Goal: Transaction & Acquisition: Purchase product/service

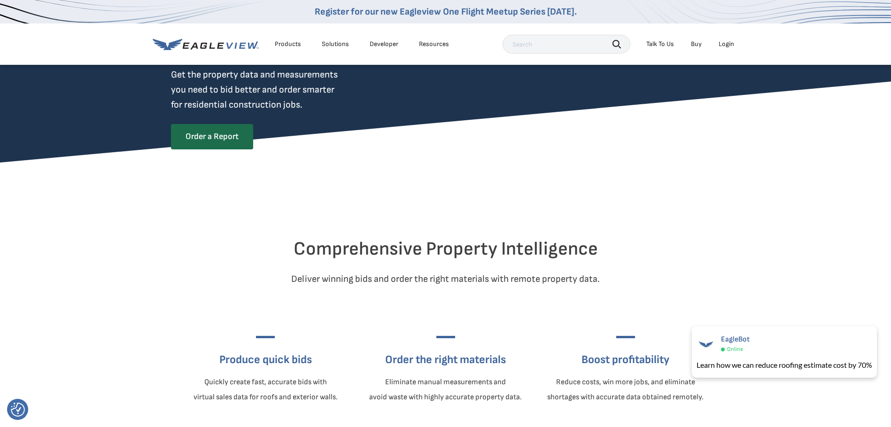
scroll to position [94, 0]
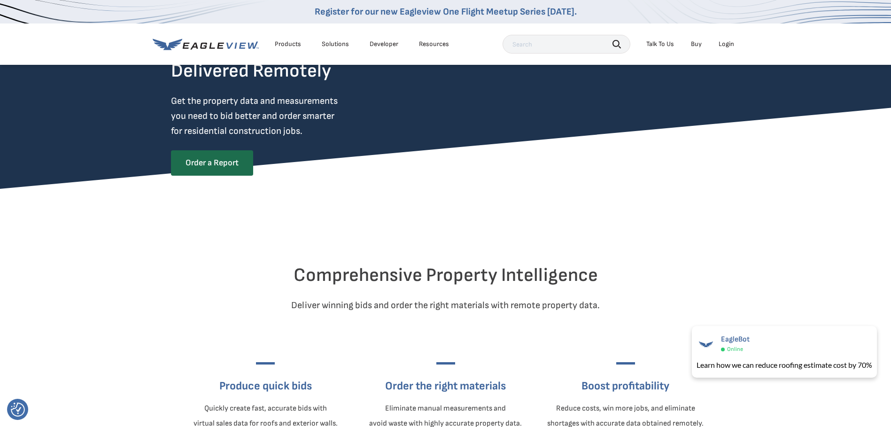
click at [393, 47] on link "Developer" at bounding box center [384, 44] width 29 height 8
drag, startPoint x: 571, startPoint y: 264, endPoint x: 564, endPoint y: 249, distance: 16.6
click at [564, 249] on div at bounding box center [446, 240] width 550 height 47
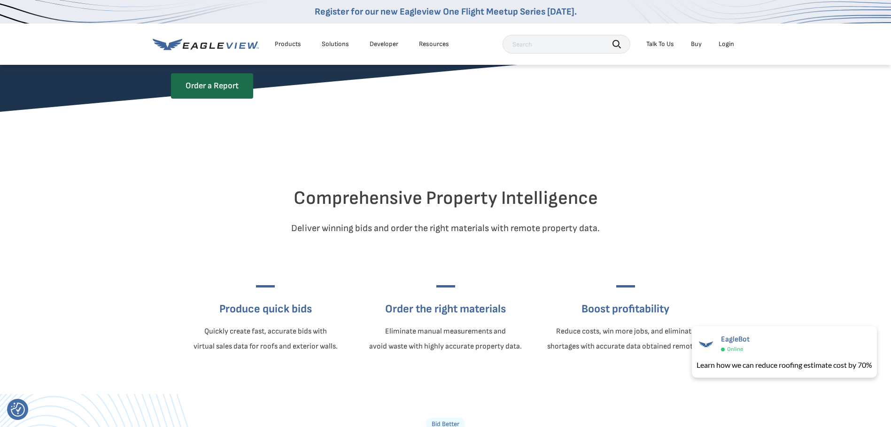
scroll to position [188, 0]
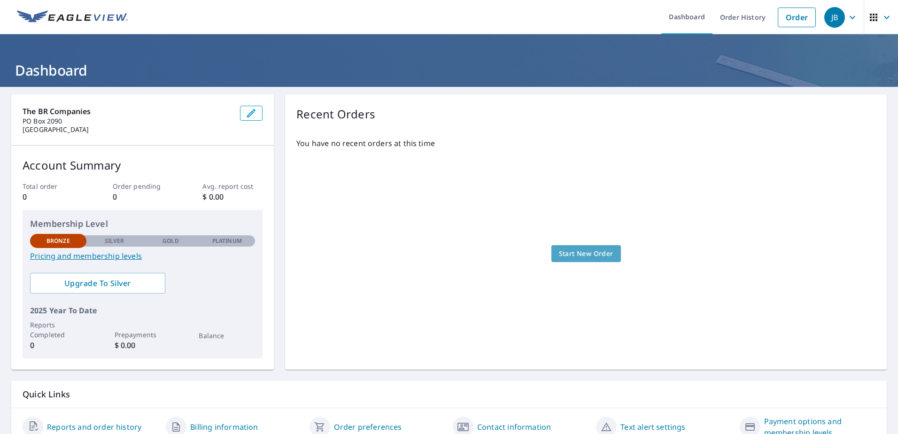
click at [592, 253] on span "Start New Order" at bounding box center [586, 254] width 54 height 12
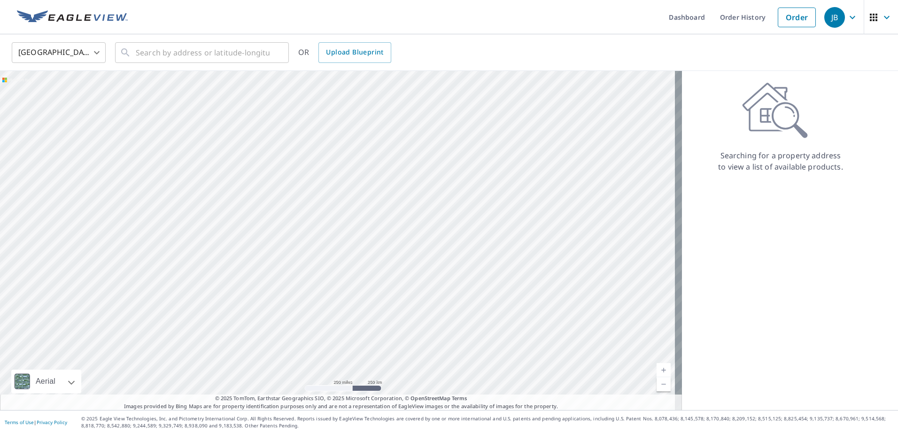
drag, startPoint x: 173, startPoint y: 296, endPoint x: 416, endPoint y: 278, distance: 244.1
click at [416, 278] on div at bounding box center [341, 240] width 682 height 339
click at [657, 367] on link "Current Level 5, Zoom In" at bounding box center [664, 370] width 14 height 14
click at [657, 367] on link "Current Level 5.81942775435818, Zoom In" at bounding box center [664, 370] width 14 height 14
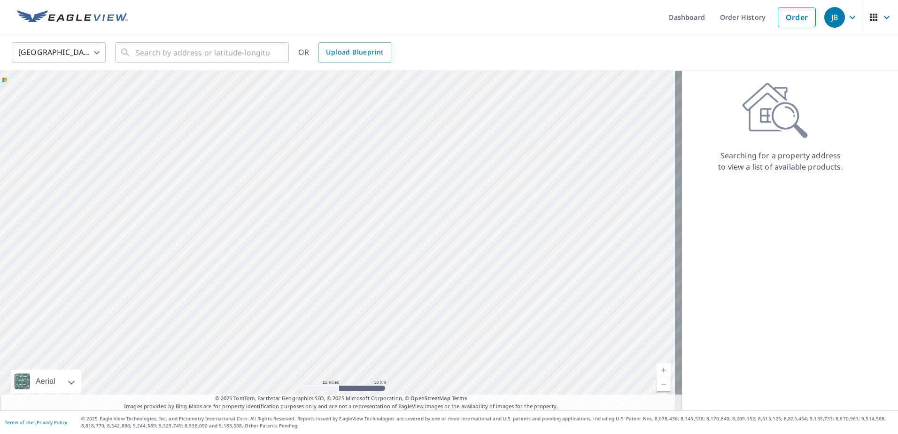
drag, startPoint x: 291, startPoint y: 293, endPoint x: 158, endPoint y: 94, distance: 239.4
click at [158, 94] on div at bounding box center [341, 240] width 682 height 339
click at [657, 369] on link "Current Level 8, Zoom In" at bounding box center [664, 370] width 14 height 14
click at [657, 369] on link "Current Level 9, Zoom In" at bounding box center [664, 370] width 14 height 14
drag, startPoint x: 188, startPoint y: 127, endPoint x: 259, endPoint y: 285, distance: 172.8
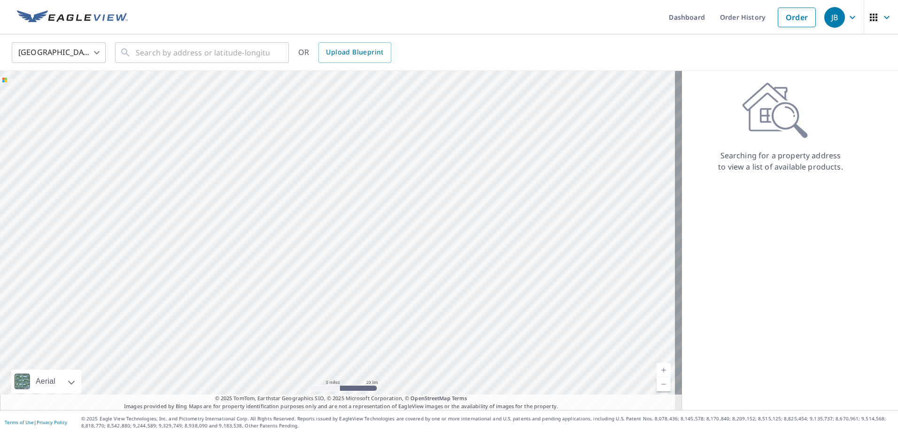
click at [259, 285] on div at bounding box center [341, 240] width 682 height 339
drag, startPoint x: 181, startPoint y: 251, endPoint x: 351, endPoint y: 233, distance: 171.1
click at [351, 233] on div at bounding box center [341, 240] width 682 height 339
click at [657, 364] on link "Current Level 10, Zoom In" at bounding box center [664, 370] width 14 height 14
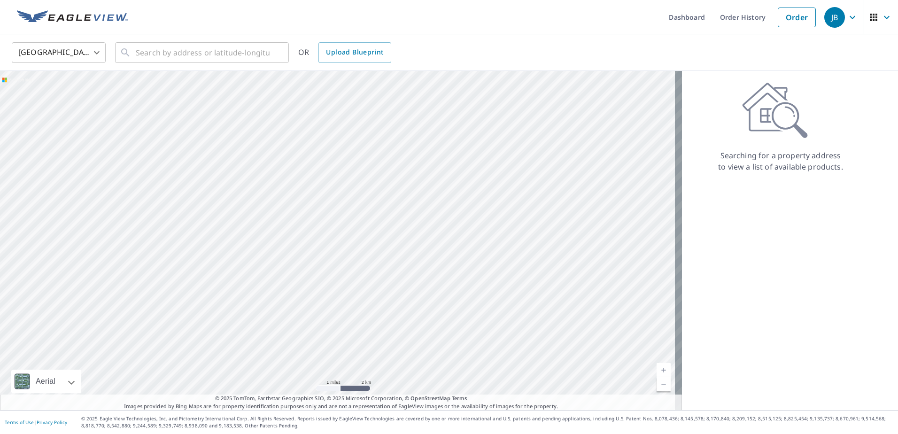
drag, startPoint x: 128, startPoint y: 271, endPoint x: 316, endPoint y: 270, distance: 187.9
click at [316, 270] on div at bounding box center [341, 240] width 682 height 339
click at [657, 367] on link "Current Level 12, Zoom In" at bounding box center [664, 370] width 14 height 14
click at [657, 367] on link "Current Level 13, Zoom In" at bounding box center [664, 370] width 14 height 14
drag, startPoint x: 73, startPoint y: 180, endPoint x: 322, endPoint y: 260, distance: 261.0
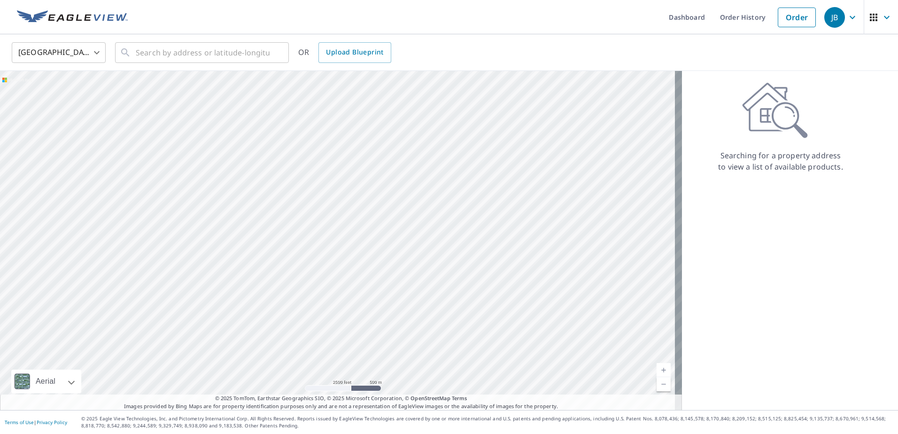
click at [322, 260] on div at bounding box center [341, 240] width 682 height 339
click at [657, 369] on link "Current Level 14, Zoom In" at bounding box center [664, 370] width 14 height 14
drag, startPoint x: 90, startPoint y: 138, endPoint x: 466, endPoint y: 373, distance: 443.8
click at [466, 373] on div at bounding box center [341, 240] width 682 height 339
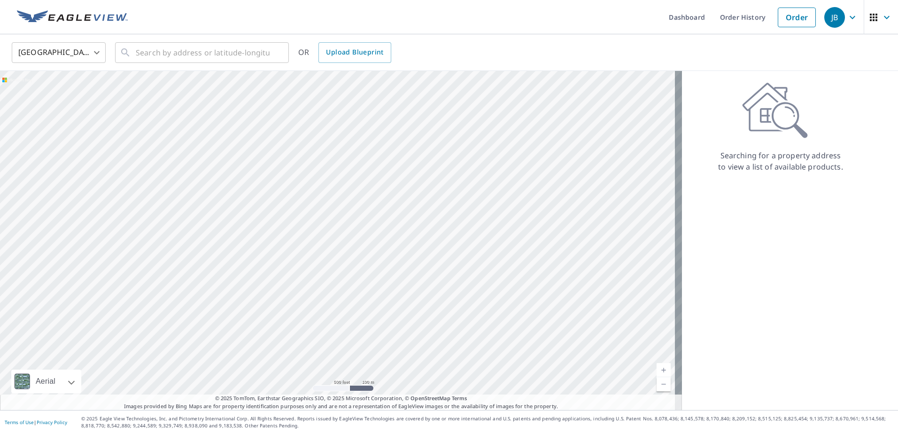
drag, startPoint x: 421, startPoint y: 307, endPoint x: 309, endPoint y: 308, distance: 112.3
click at [309, 308] on div at bounding box center [341, 240] width 682 height 339
click at [657, 368] on link "Current Level 16, Zoom In" at bounding box center [664, 370] width 14 height 14
drag, startPoint x: 322, startPoint y: 206, endPoint x: 373, endPoint y: 285, distance: 93.6
click at [373, 285] on div at bounding box center [341, 240] width 682 height 339
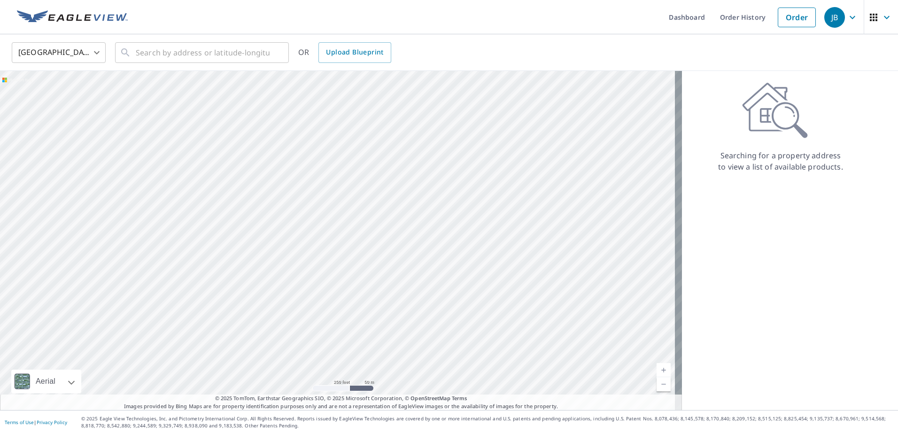
click at [314, 216] on div at bounding box center [341, 240] width 682 height 339
drag, startPoint x: 113, startPoint y: 345, endPoint x: 258, endPoint y: 321, distance: 147.1
click at [258, 321] on div at bounding box center [341, 240] width 682 height 339
click at [657, 370] on link "Current Level 5, Zoom In" at bounding box center [664, 370] width 14 height 14
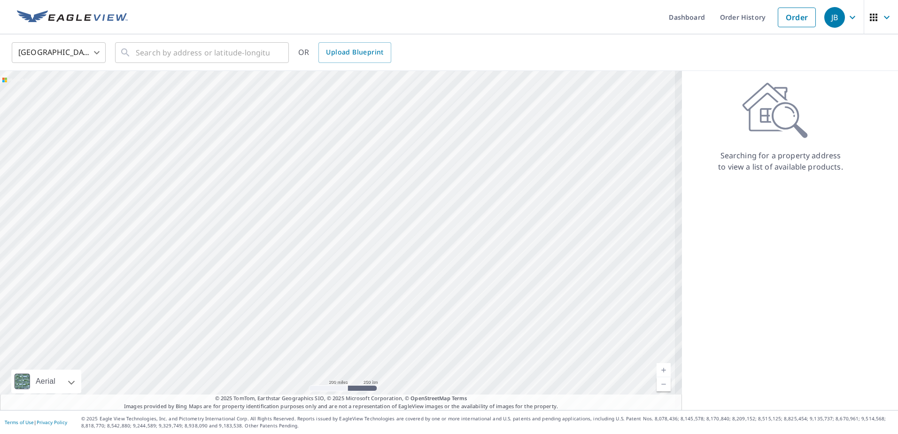
click at [657, 370] on link "Current Level 5.500898235932682, Zoom In" at bounding box center [664, 370] width 14 height 14
drag, startPoint x: 191, startPoint y: 283, endPoint x: 718, endPoint y: 274, distance: 527.2
click at [718, 274] on div "Aerial Road A standard road map Aerial A detailed look from above Labels Labels…" at bounding box center [449, 240] width 898 height 339
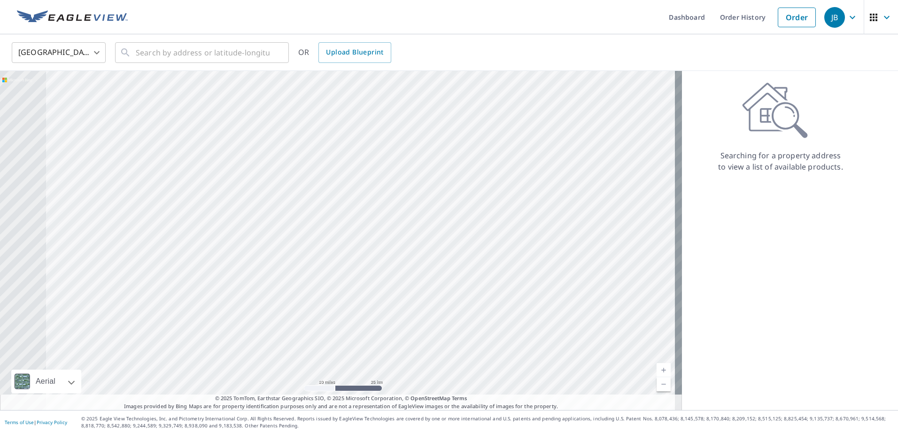
drag, startPoint x: 165, startPoint y: 258, endPoint x: 623, endPoint y: 243, distance: 458.8
click at [623, 243] on div at bounding box center [341, 240] width 682 height 339
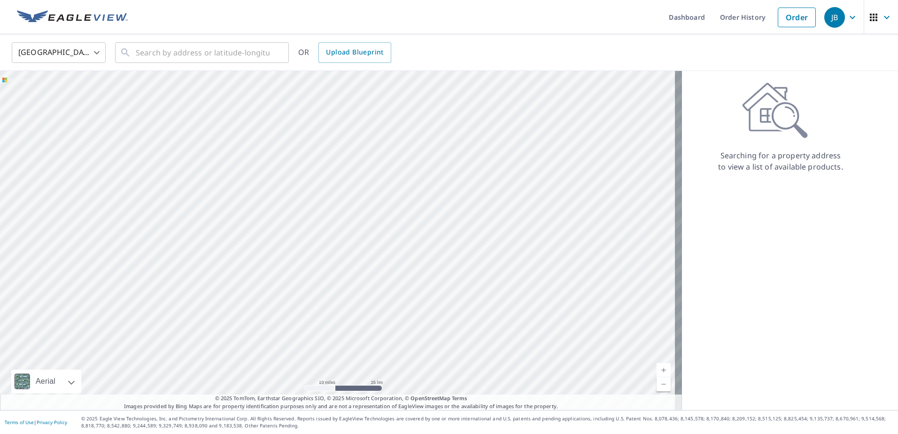
drag, startPoint x: 150, startPoint y: 240, endPoint x: 641, endPoint y: 245, distance: 491.0
click at [641, 245] on div at bounding box center [341, 240] width 682 height 339
drag, startPoint x: 286, startPoint y: 222, endPoint x: 596, endPoint y: 85, distance: 339.0
click at [596, 85] on div at bounding box center [341, 240] width 682 height 339
drag, startPoint x: 189, startPoint y: 284, endPoint x: 350, endPoint y: 276, distance: 160.8
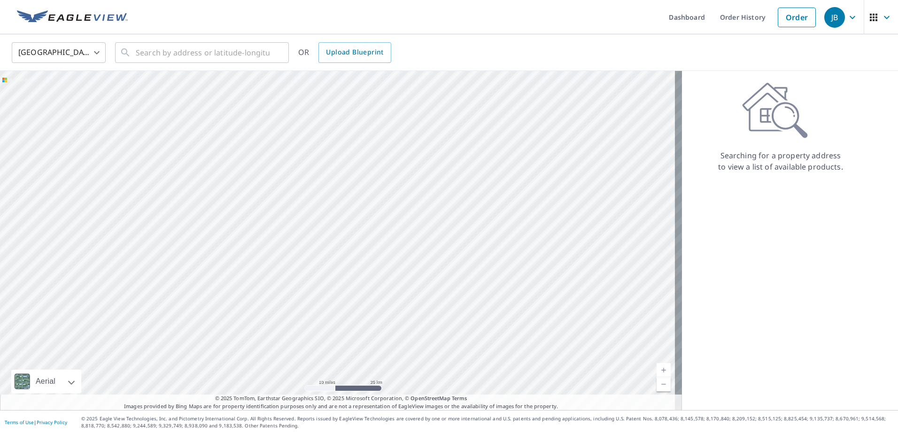
click at [350, 276] on div at bounding box center [341, 240] width 682 height 339
click at [657, 373] on link "Current Level 9, Zoom In" at bounding box center [664, 370] width 14 height 14
drag, startPoint x: 309, startPoint y: 324, endPoint x: 405, endPoint y: 182, distance: 170.8
click at [405, 182] on div at bounding box center [341, 240] width 682 height 339
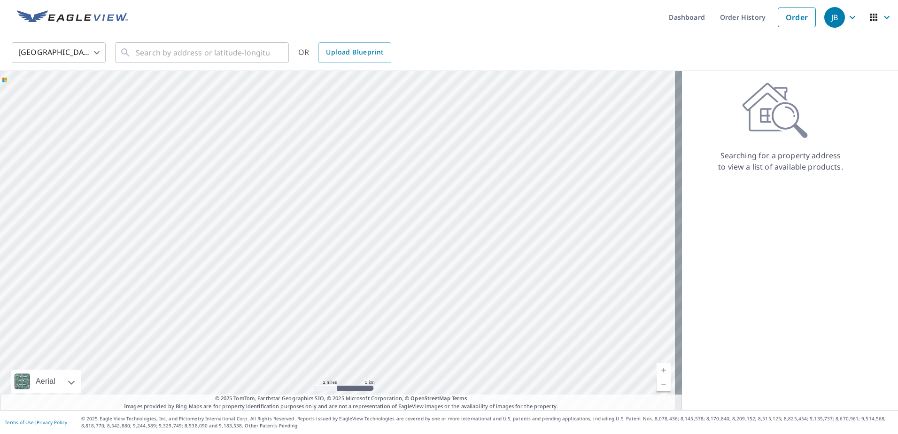
click at [657, 368] on link "Current Level 11, Zoom In" at bounding box center [664, 370] width 14 height 14
drag, startPoint x: 221, startPoint y: 278, endPoint x: 333, endPoint y: 337, distance: 126.3
click at [333, 337] on div at bounding box center [341, 240] width 682 height 339
click at [657, 371] on link "Current Level 13, Zoom In" at bounding box center [664, 370] width 14 height 14
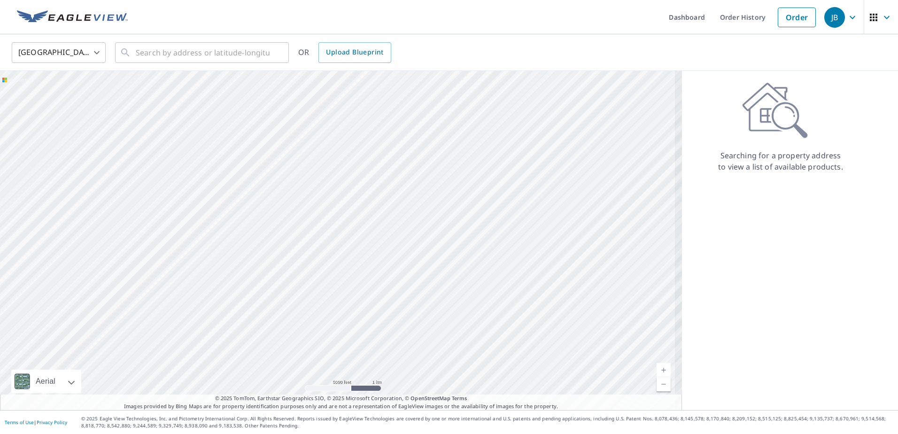
click at [657, 371] on link "Current Level 13, Zoom In" at bounding box center [664, 370] width 14 height 14
drag, startPoint x: 196, startPoint y: 180, endPoint x: 263, endPoint y: 323, distance: 157.6
click at [263, 323] on div at bounding box center [341, 240] width 682 height 339
click at [658, 368] on link "Current Level 15, Zoom In" at bounding box center [664, 370] width 14 height 14
click at [659, 368] on link "Current Level 16, Zoom In" at bounding box center [664, 370] width 14 height 14
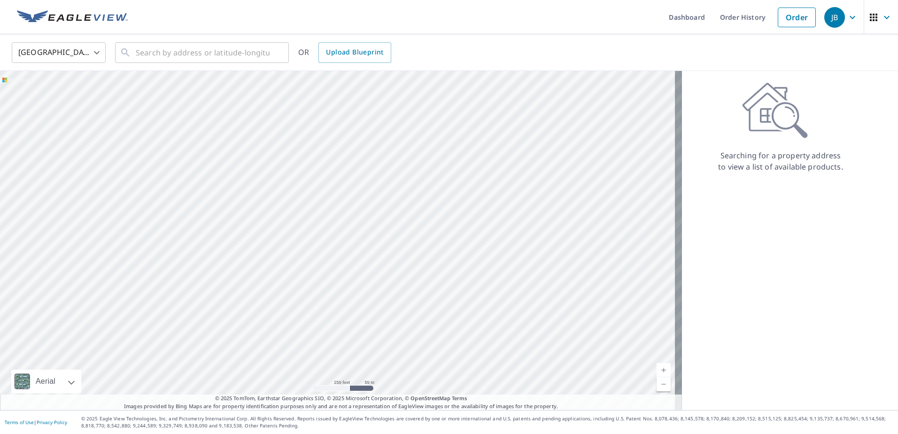
drag, startPoint x: 287, startPoint y: 302, endPoint x: 470, endPoint y: 225, distance: 199.2
click at [470, 225] on div at bounding box center [341, 240] width 682 height 339
click at [661, 367] on link "Current Level 17, Zoom In" at bounding box center [664, 370] width 14 height 14
drag, startPoint x: 344, startPoint y: 328, endPoint x: 376, endPoint y: 245, distance: 89.2
click at [376, 245] on div at bounding box center [341, 240] width 682 height 339
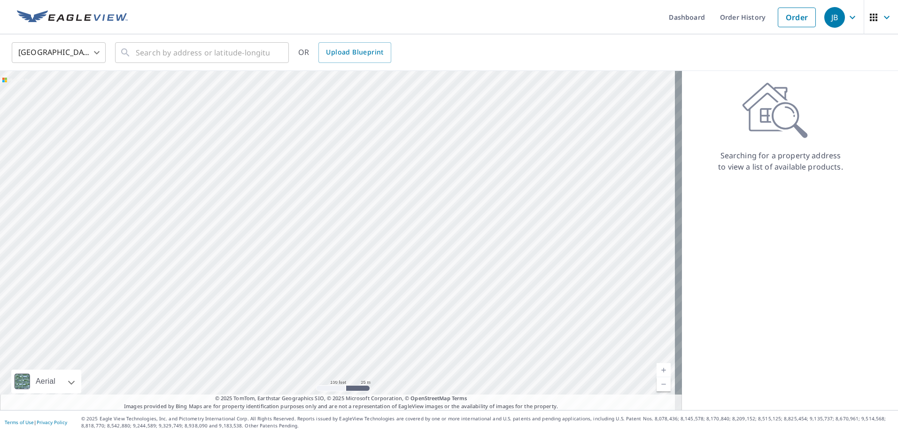
drag, startPoint x: 340, startPoint y: 242, endPoint x: 336, endPoint y: 263, distance: 21.0
click at [336, 263] on div at bounding box center [341, 240] width 682 height 339
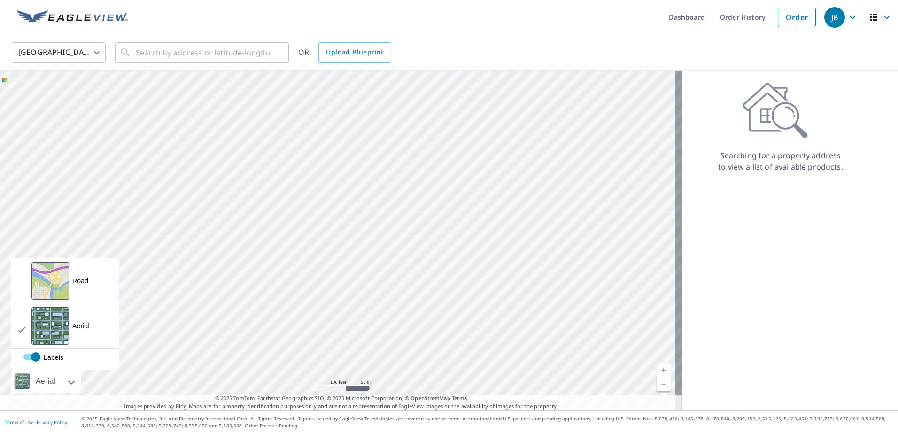
click at [30, 353] on label "Labels" at bounding box center [86, 353] width 126 height 0
checkbox input "true"
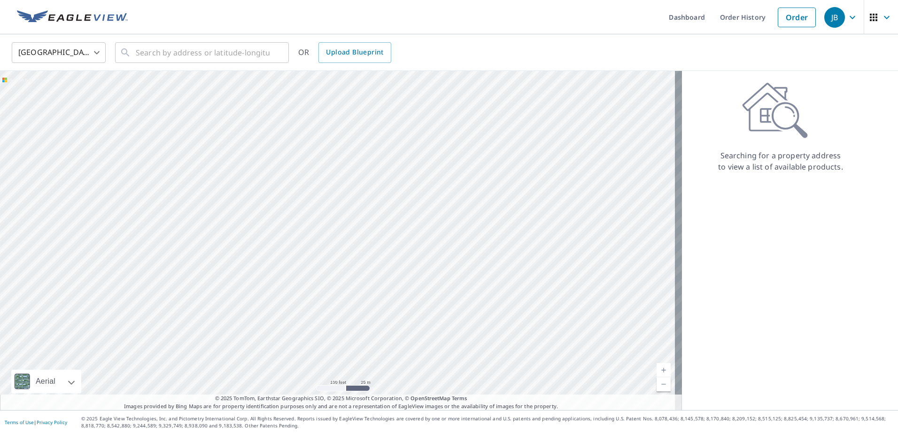
click at [331, 199] on div at bounding box center [341, 240] width 682 height 339
click at [206, 60] on input "text" at bounding box center [203, 52] width 134 height 26
click at [181, 54] on input "text" at bounding box center [203, 52] width 134 height 26
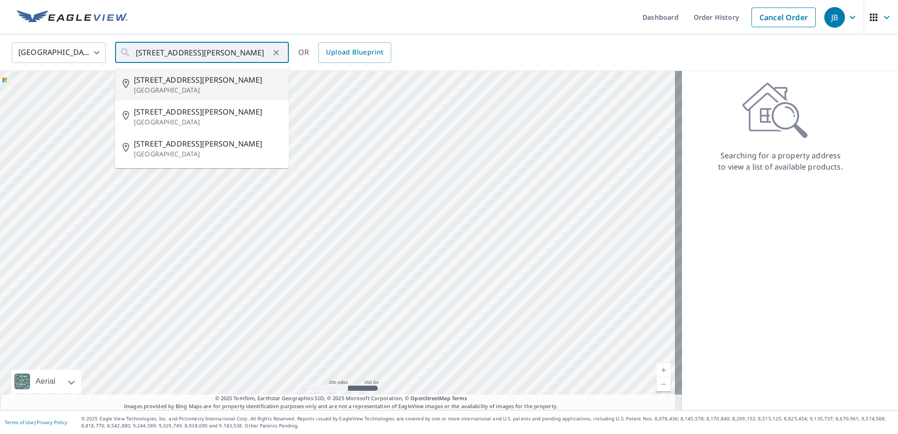
type input "1330 Amelia Ave Glendora, CA 91740"
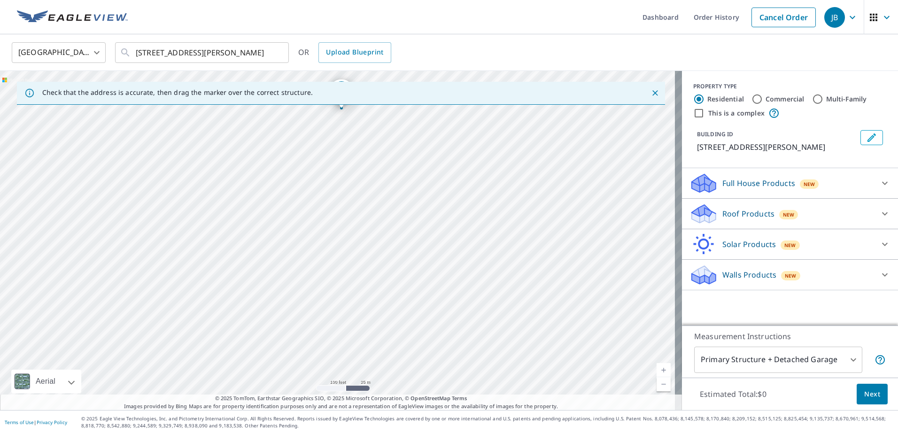
drag, startPoint x: 605, startPoint y: 322, endPoint x: 608, endPoint y: 191, distance: 131.1
click at [608, 191] on div "1330 Amelia Ave Glendora, CA 91740" at bounding box center [341, 240] width 682 height 339
drag, startPoint x: 426, startPoint y: 235, endPoint x: 433, endPoint y: 261, distance: 27.2
click at [433, 261] on div "1330 Amelia Ave Glendora, CA 91740" at bounding box center [341, 240] width 682 height 339
drag, startPoint x: 347, startPoint y: 123, endPoint x: 320, endPoint y: 266, distance: 145.7
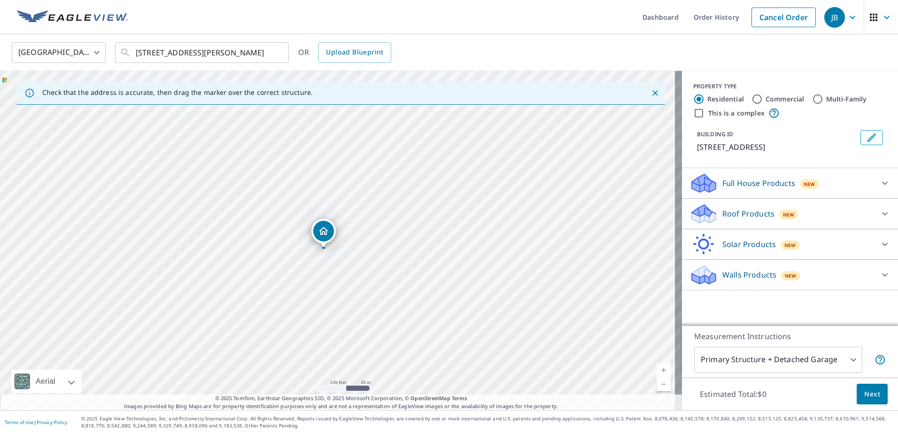
drag, startPoint x: 392, startPoint y: 273, endPoint x: 378, endPoint y: 282, distance: 16.7
click at [378, 282] on div "2413 W Valewood St Glendora, CA 91740" at bounding box center [341, 240] width 682 height 339
drag, startPoint x: 324, startPoint y: 233, endPoint x: 315, endPoint y: 231, distance: 9.4
click at [693, 116] on input "This is a complex" at bounding box center [698, 113] width 11 height 11
checkbox input "true"
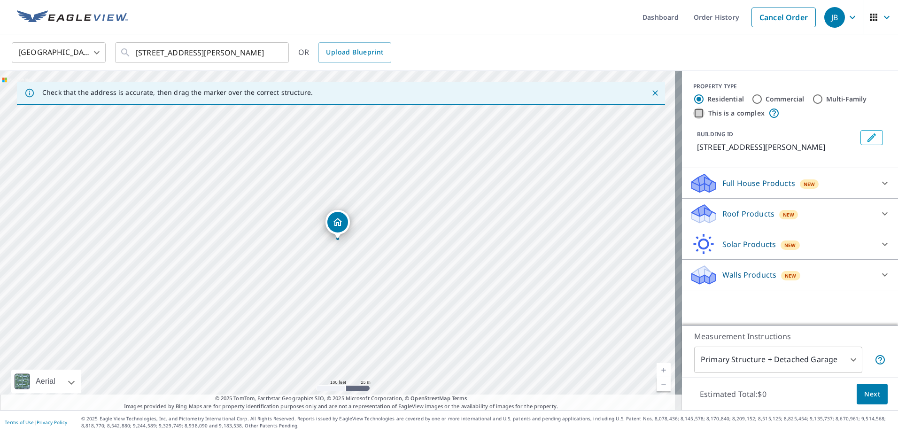
radio input "false"
radio input "true"
type input "4"
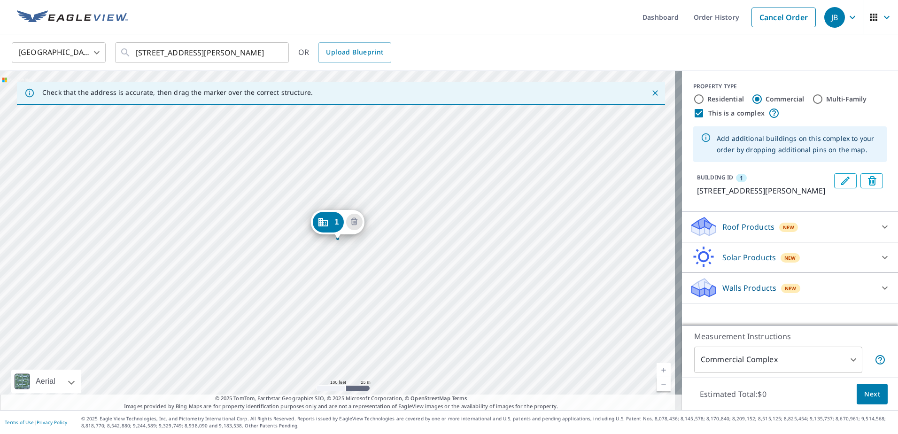
click at [873, 394] on span "Next" at bounding box center [872, 395] width 16 height 12
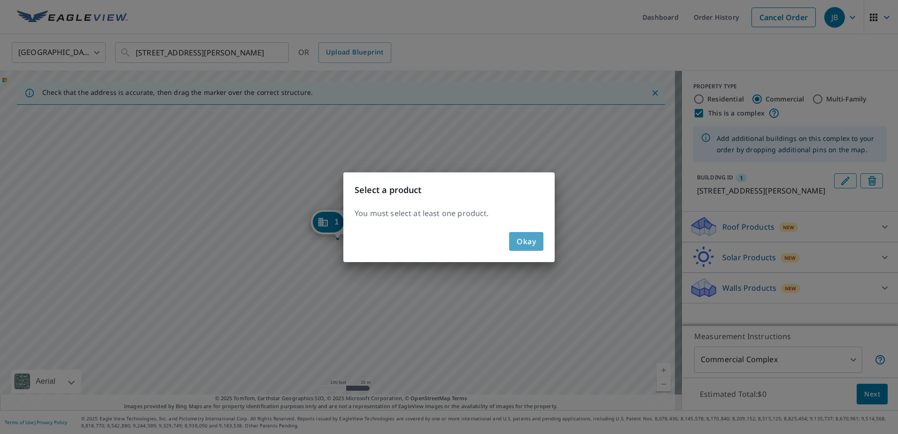
click at [530, 243] on span "Okay" at bounding box center [526, 241] width 19 height 13
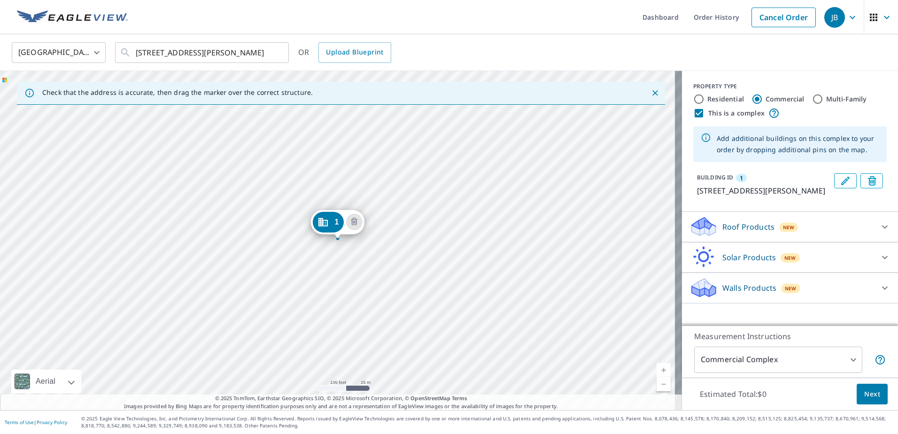
click at [321, 226] on icon "Dropped pin, building 1, Commercial property, 845 S Amelia Ave Glendora, CA 917…" at bounding box center [322, 222] width 9 height 8
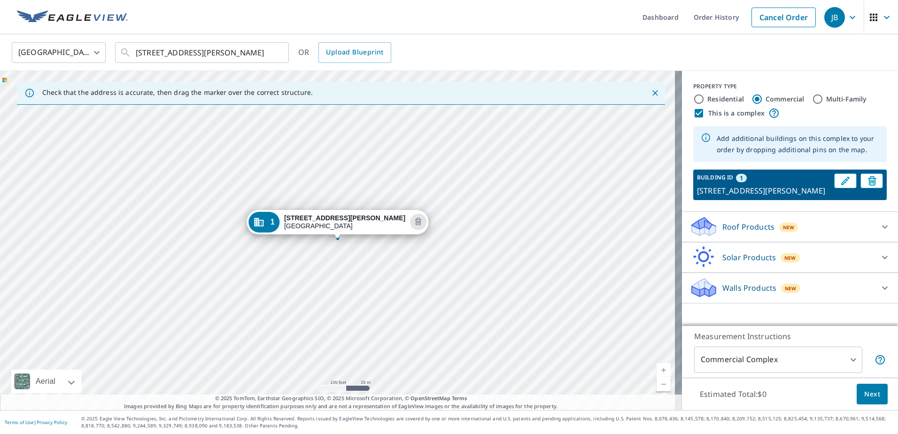
click at [871, 392] on span "Next" at bounding box center [872, 395] width 16 height 12
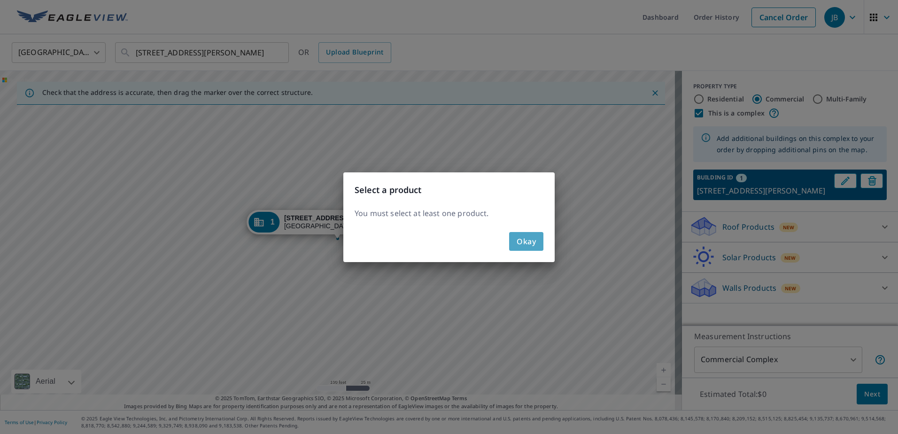
click at [536, 245] on span "Okay" at bounding box center [526, 241] width 19 height 13
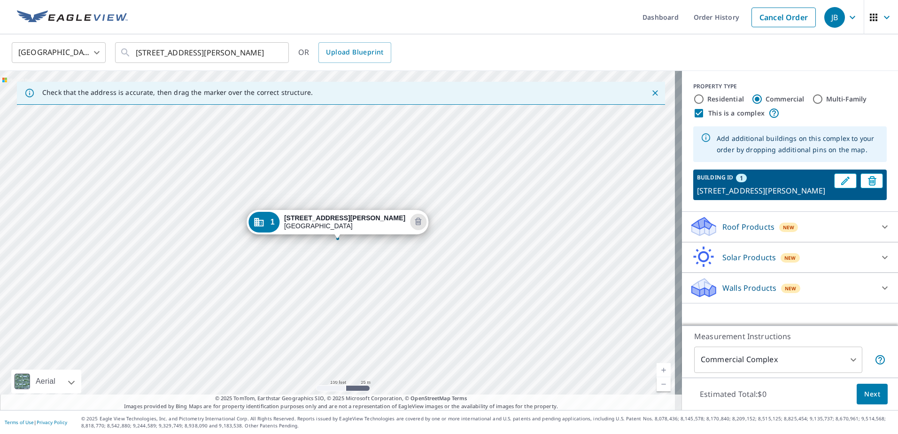
click at [753, 187] on p "845 S Amelia Ave, Glendora, CA, 91740" at bounding box center [763, 190] width 133 height 11
click at [861, 238] on div "Roof Products New" at bounding box center [782, 227] width 184 height 22
click at [861, 238] on div "Roof Products New" at bounding box center [785, 227] width 190 height 22
click at [877, 269] on div at bounding box center [885, 257] width 23 height 23
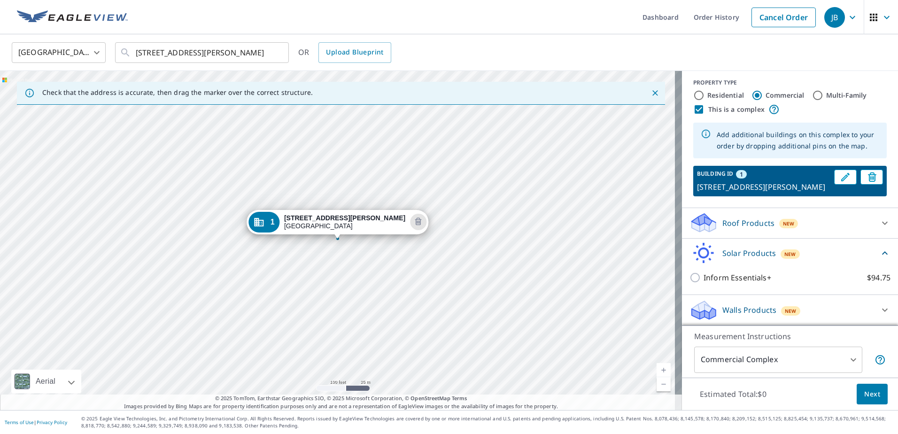
scroll to position [15, 0]
click at [821, 246] on div "Solar Products New" at bounding box center [785, 253] width 190 height 22
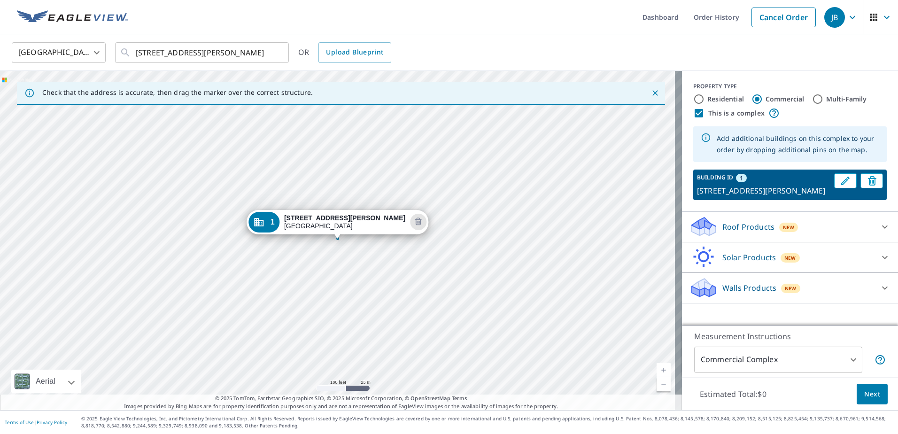
scroll to position [0, 0]
click at [832, 238] on div "Roof Products New" at bounding box center [782, 227] width 184 height 22
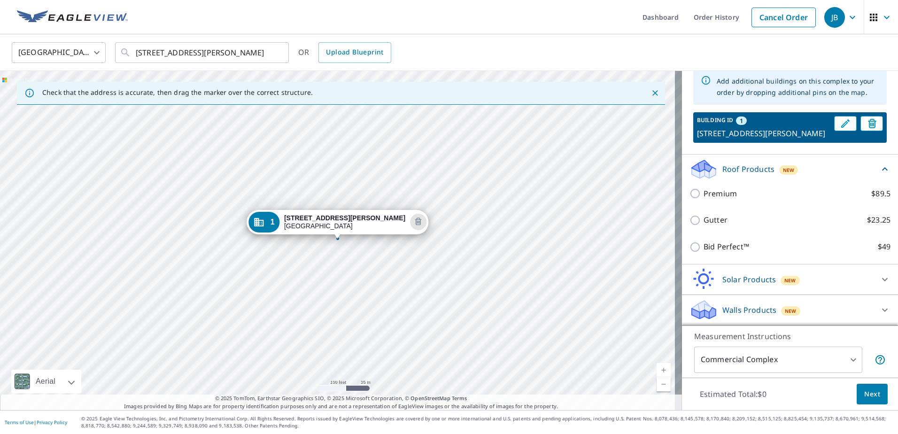
scroll to position [69, 0]
